Goal: Task Accomplishment & Management: Use online tool/utility

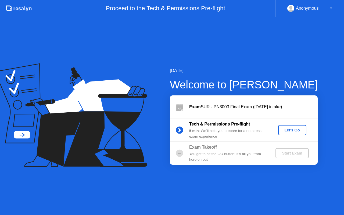
click at [297, 128] on div "Let's Go" at bounding box center [292, 130] width 24 height 4
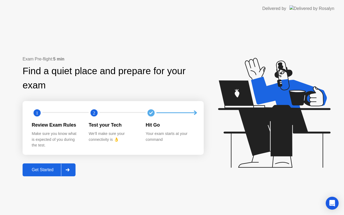
click at [38, 171] on div "Get Started" at bounding box center [42, 169] width 37 height 5
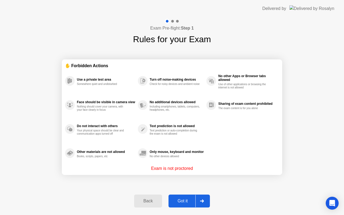
click at [188, 200] on div "Got it" at bounding box center [182, 201] width 25 height 5
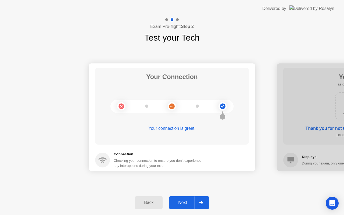
click at [188, 200] on div "Next" at bounding box center [183, 202] width 24 height 5
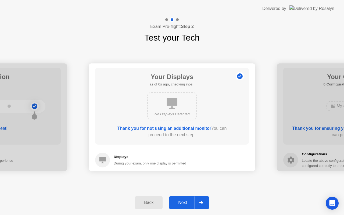
click at [188, 200] on div "Next" at bounding box center [183, 202] width 24 height 5
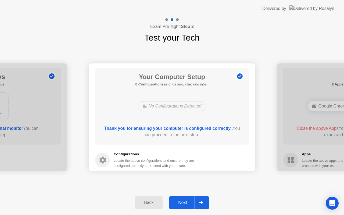
click at [188, 200] on div "Next" at bounding box center [183, 202] width 24 height 5
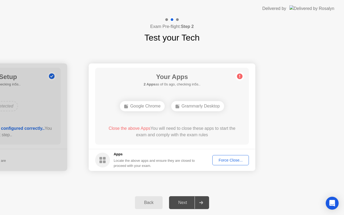
click at [230, 159] on div "Force Close..." at bounding box center [230, 160] width 33 height 4
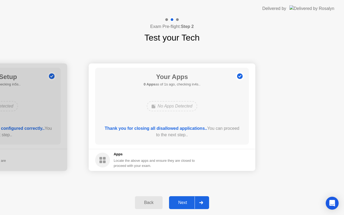
click at [188, 202] on div "Next" at bounding box center [183, 202] width 24 height 5
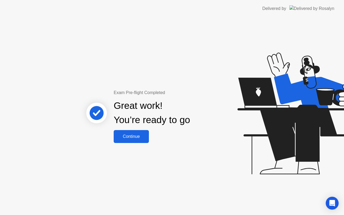
click at [127, 138] on div "Continue" at bounding box center [131, 136] width 32 height 5
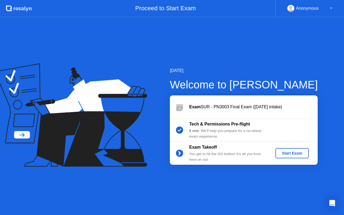
click at [297, 157] on button "Start Exam" at bounding box center [291, 153] width 33 height 10
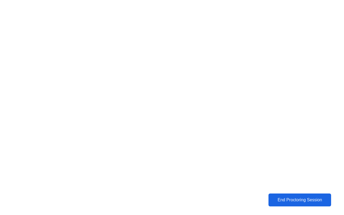
click at [295, 201] on div "End Proctoring Session" at bounding box center [299, 200] width 59 height 5
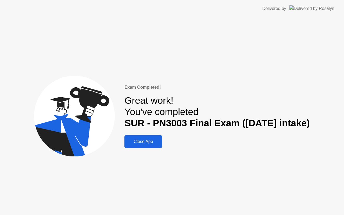
click at [146, 141] on div "Close App" at bounding box center [143, 141] width 34 height 5
